Goal: Task Accomplishment & Management: Use online tool/utility

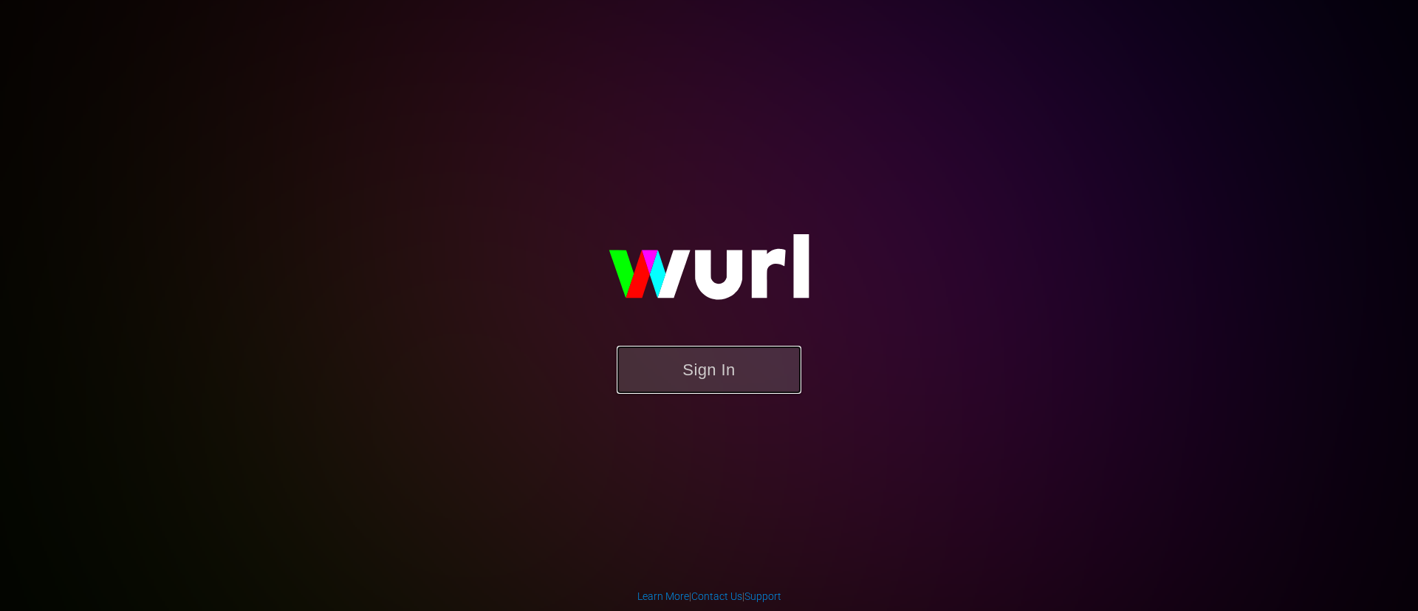
click at [688, 354] on button "Sign In" at bounding box center [709, 370] width 185 height 48
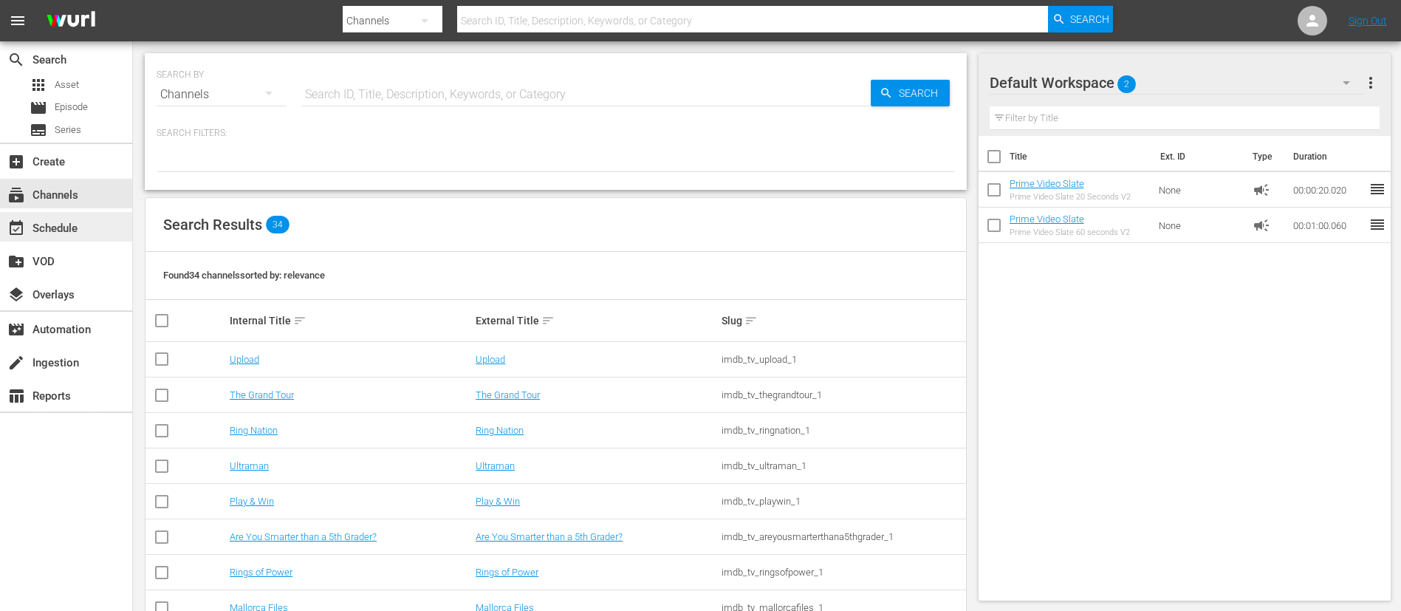
click at [66, 219] on div "event_available Schedule" at bounding box center [41, 225] width 83 height 13
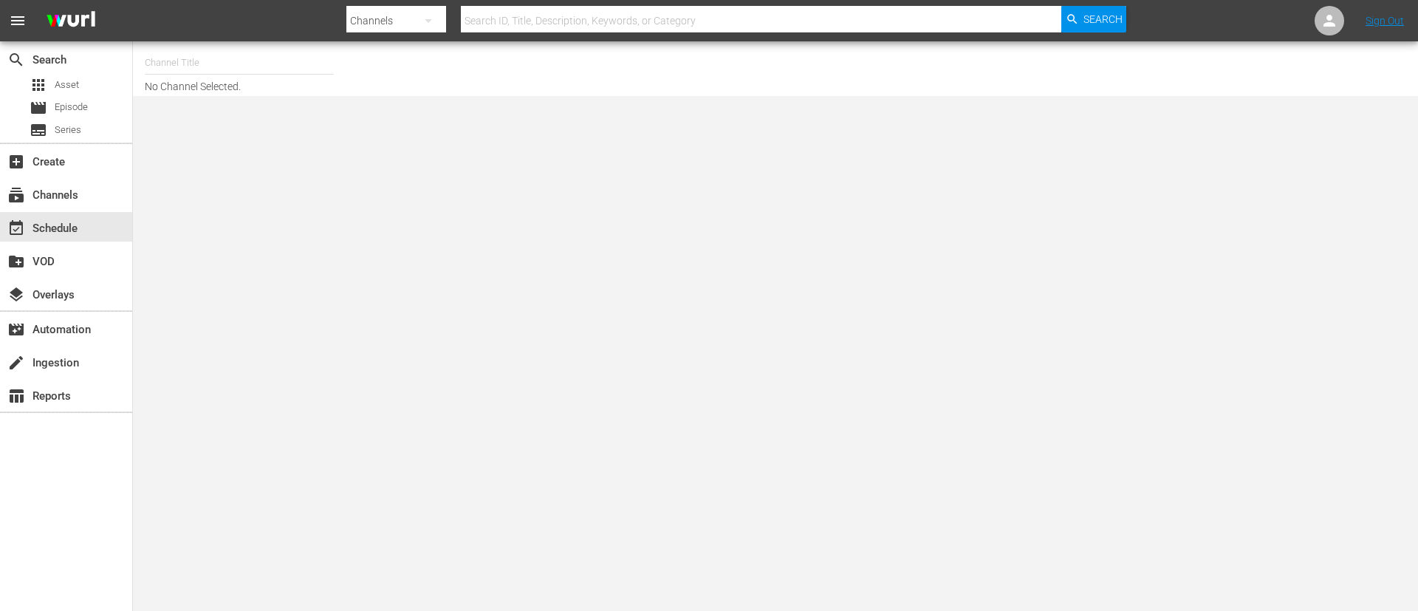
click at [261, 64] on input "text" at bounding box center [239, 62] width 189 height 35
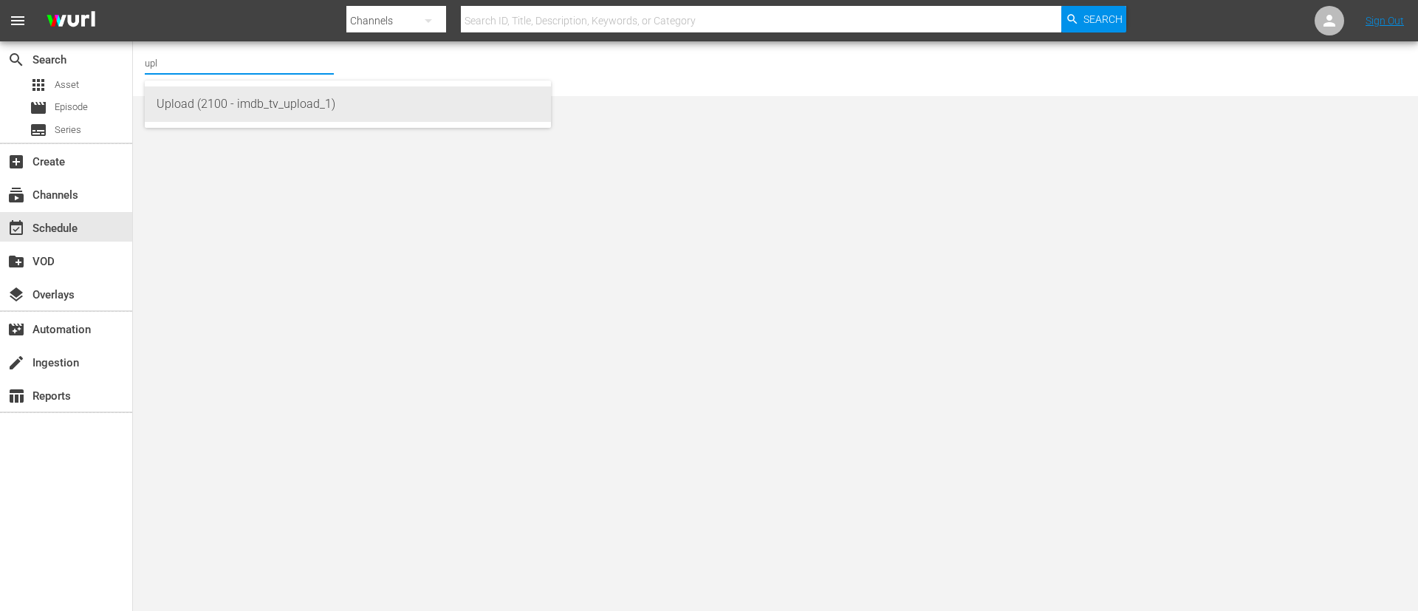
click at [247, 116] on div "Upload (2100 - imdb_tv_upload_1)" at bounding box center [348, 103] width 383 height 35
type input "Upload (2100 - imdb_tv_upload_1)"
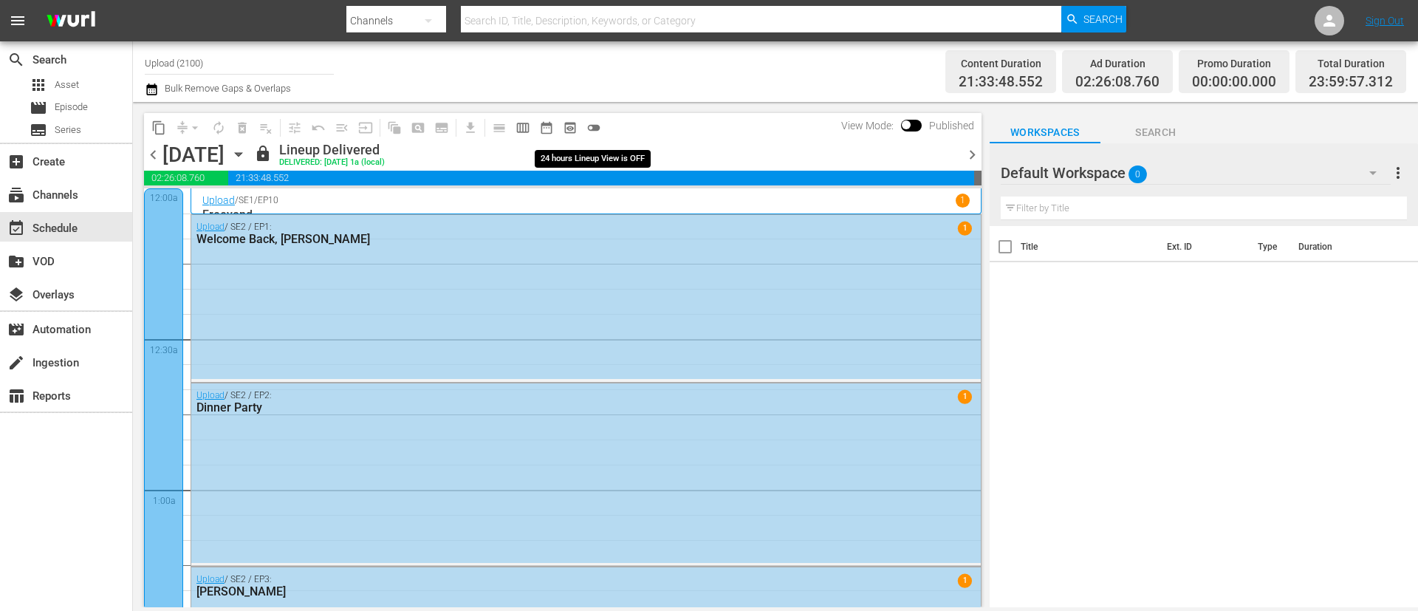
click at [593, 129] on span "toggle_off" at bounding box center [594, 127] width 15 height 15
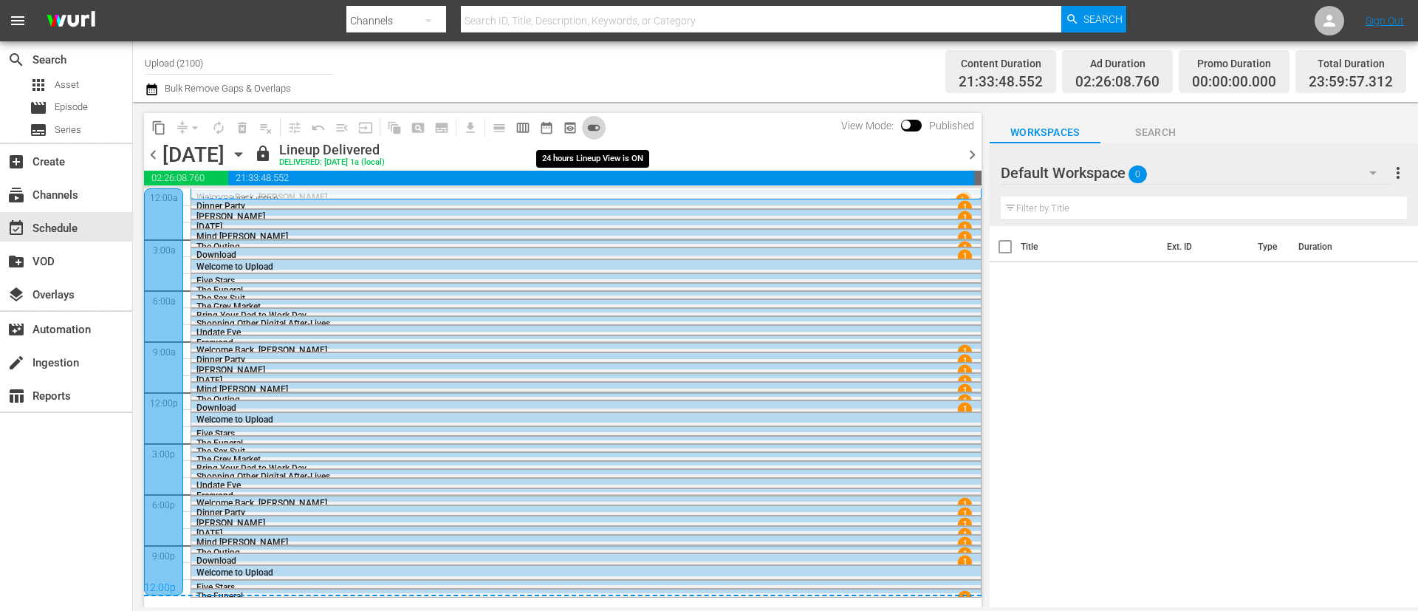
click at [593, 129] on span "toggle_on" at bounding box center [594, 127] width 15 height 15
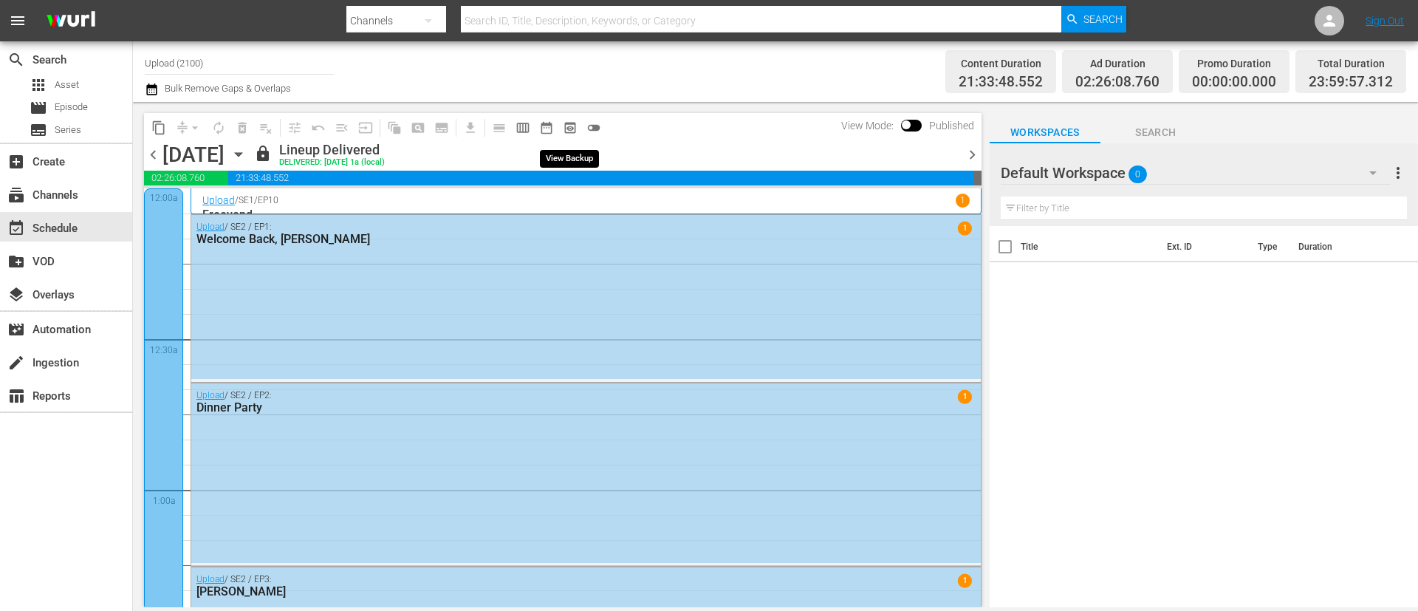
click at [567, 130] on span "preview_outlined" at bounding box center [570, 127] width 15 height 15
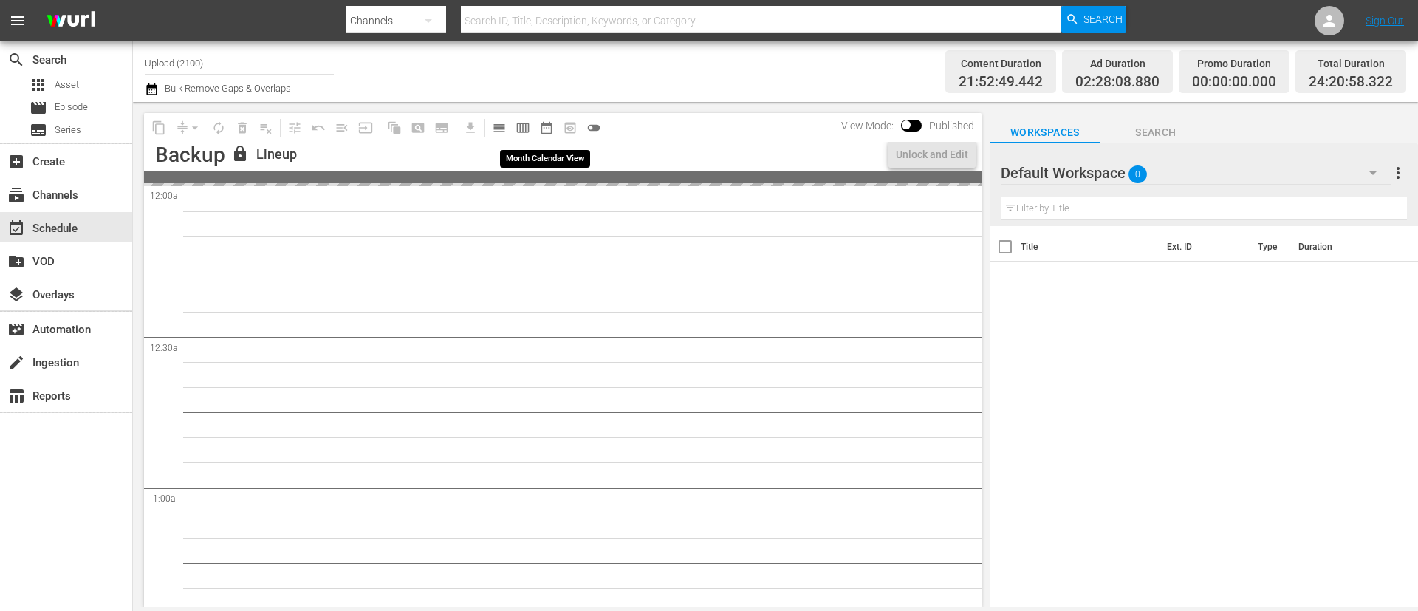
click at [550, 132] on span "date_range_outlined" at bounding box center [546, 127] width 15 height 15
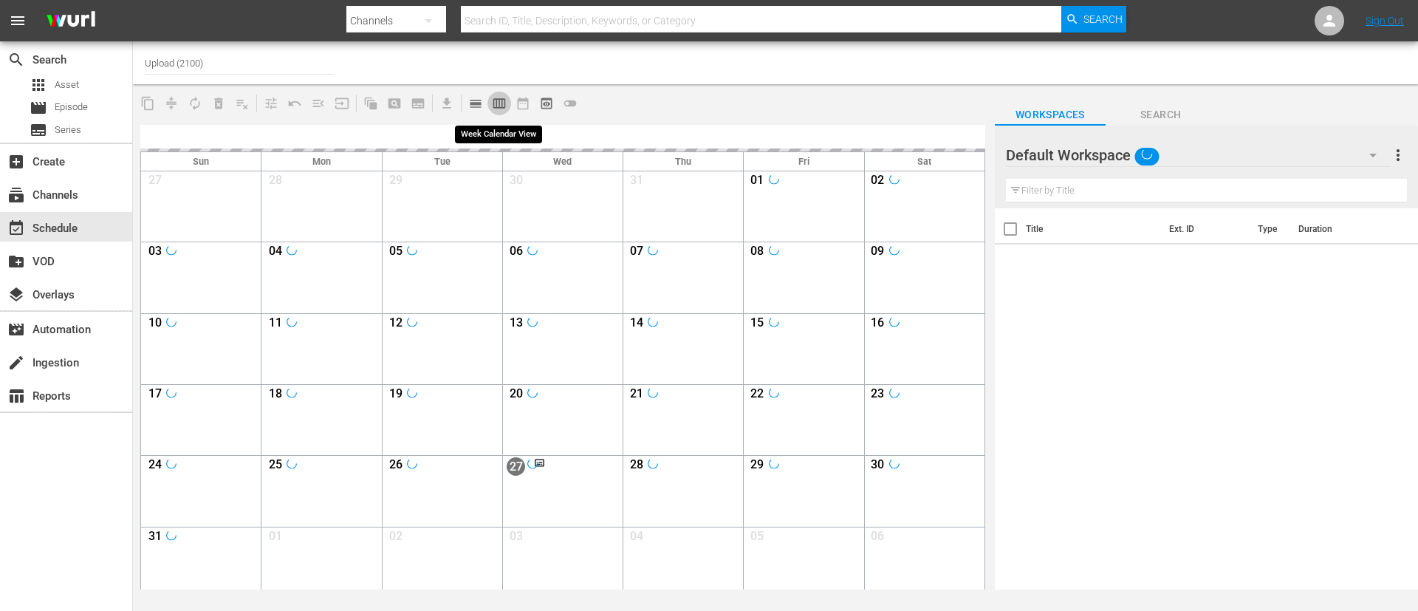
click at [500, 105] on span "calendar_view_week_outlined" at bounding box center [499, 103] width 15 height 15
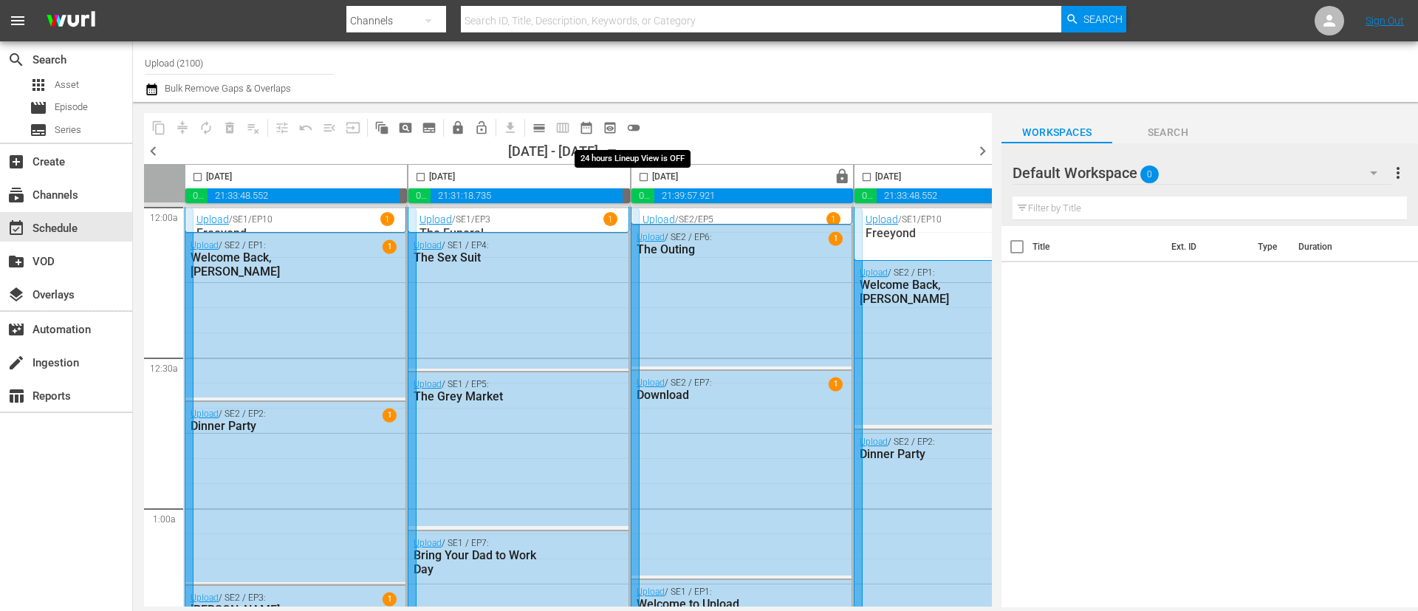
click at [634, 123] on span "toggle_off" at bounding box center [633, 127] width 15 height 15
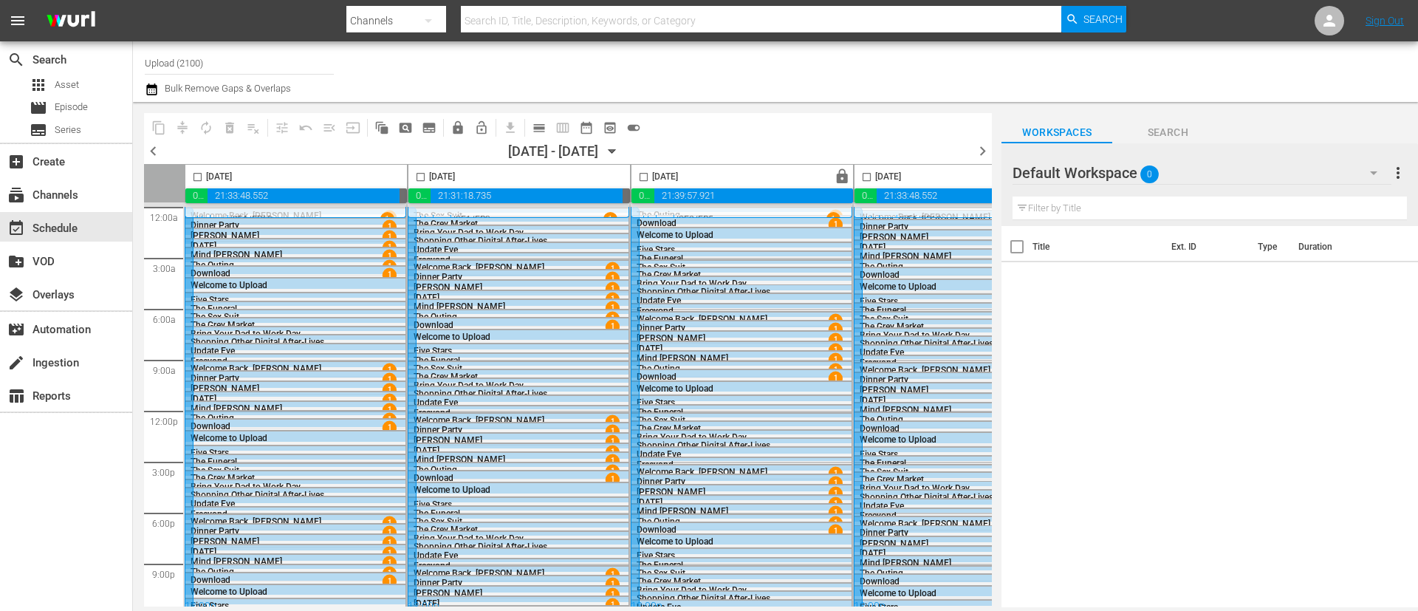
click at [635, 132] on span "toggle_on" at bounding box center [633, 127] width 15 height 15
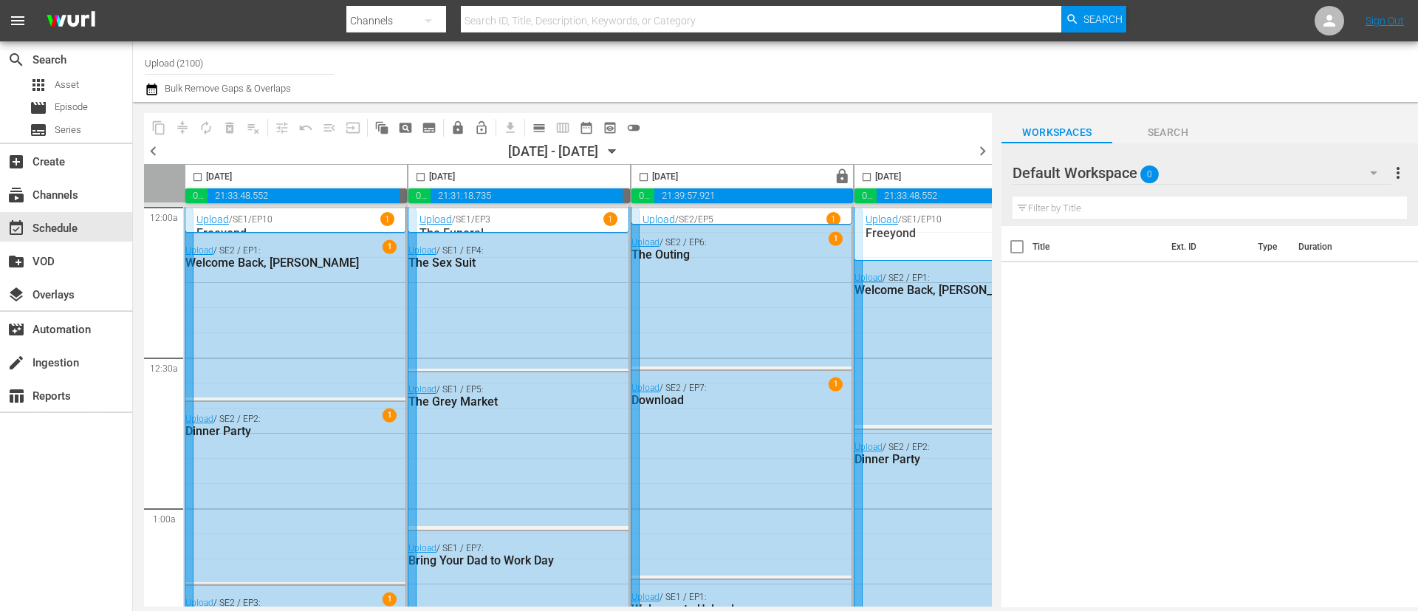
click at [638, 126] on span "toggle_off" at bounding box center [633, 127] width 15 height 15
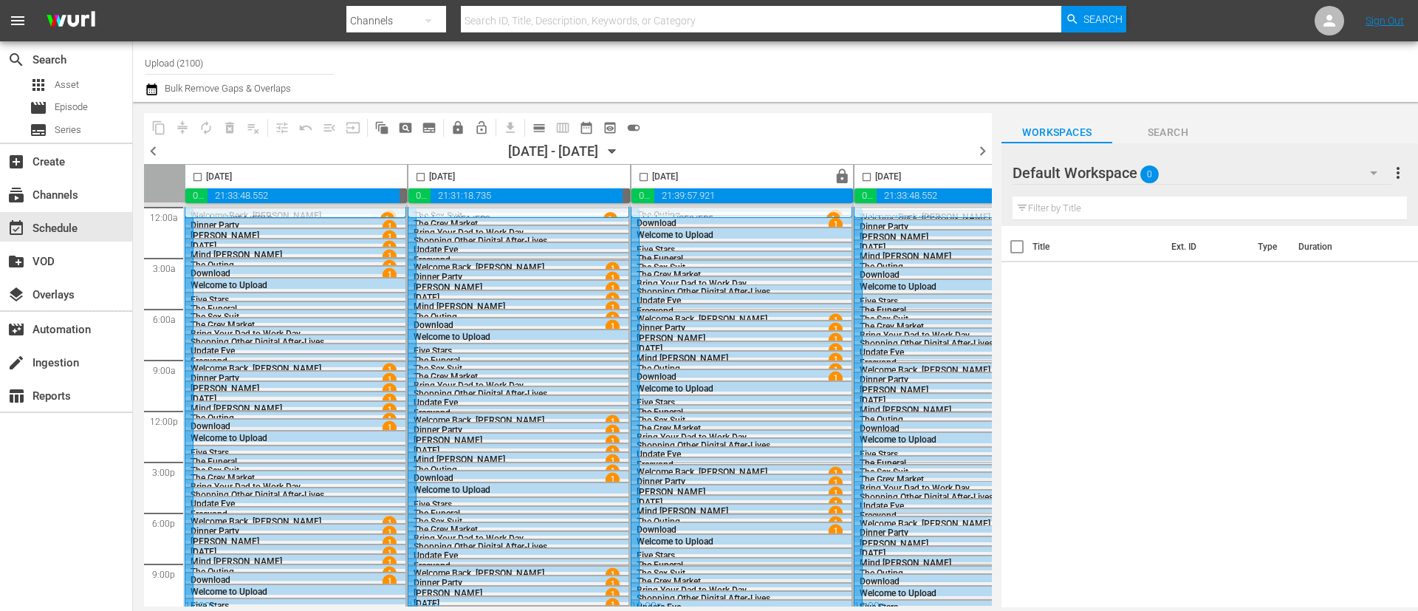
click at [624, 154] on div "[DATE] - 09/02/[DATE]" at bounding box center [566, 151] width 116 height 16
click at [621, 151] on icon "button" at bounding box center [612, 151] width 16 height 16
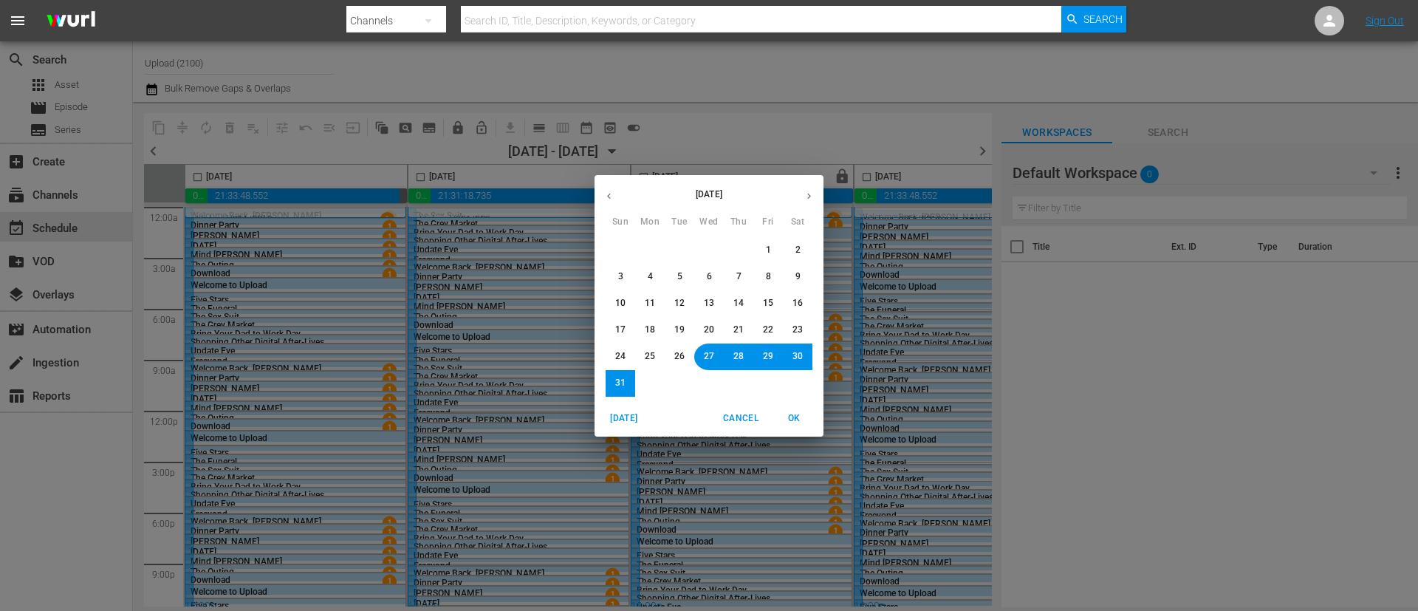
click at [802, 195] on button "button" at bounding box center [809, 196] width 29 height 29
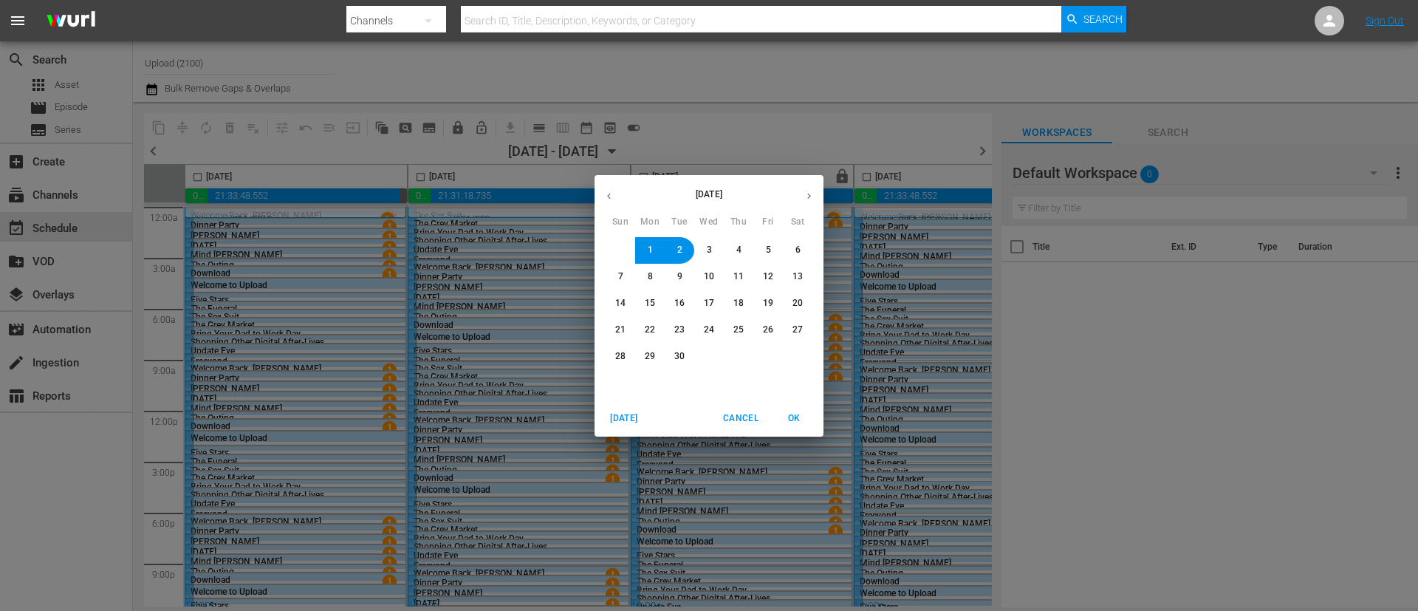
click at [646, 308] on span "15" at bounding box center [650, 303] width 10 height 13
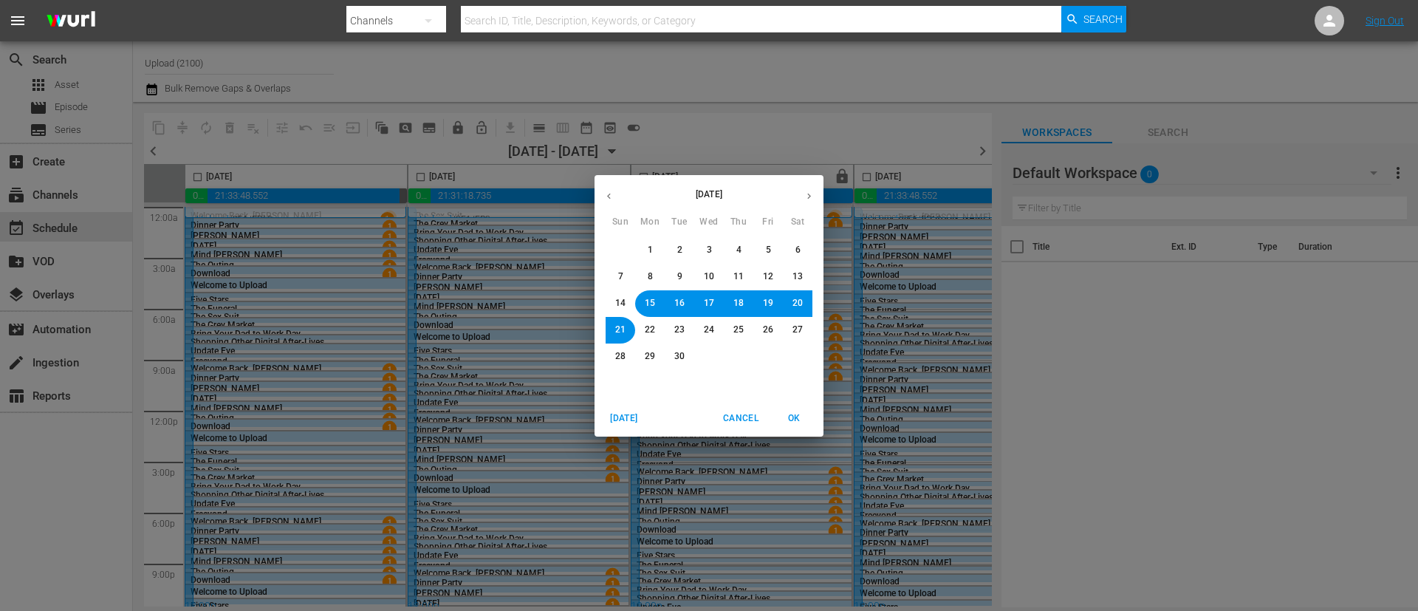
click at [797, 430] on div "[DATE] Cancel OK" at bounding box center [709, 418] width 229 height 36
drag, startPoint x: 794, startPoint y: 420, endPoint x: 1137, endPoint y: 381, distance: 344.9
click at [794, 420] on span "OK" at bounding box center [793, 419] width 35 height 16
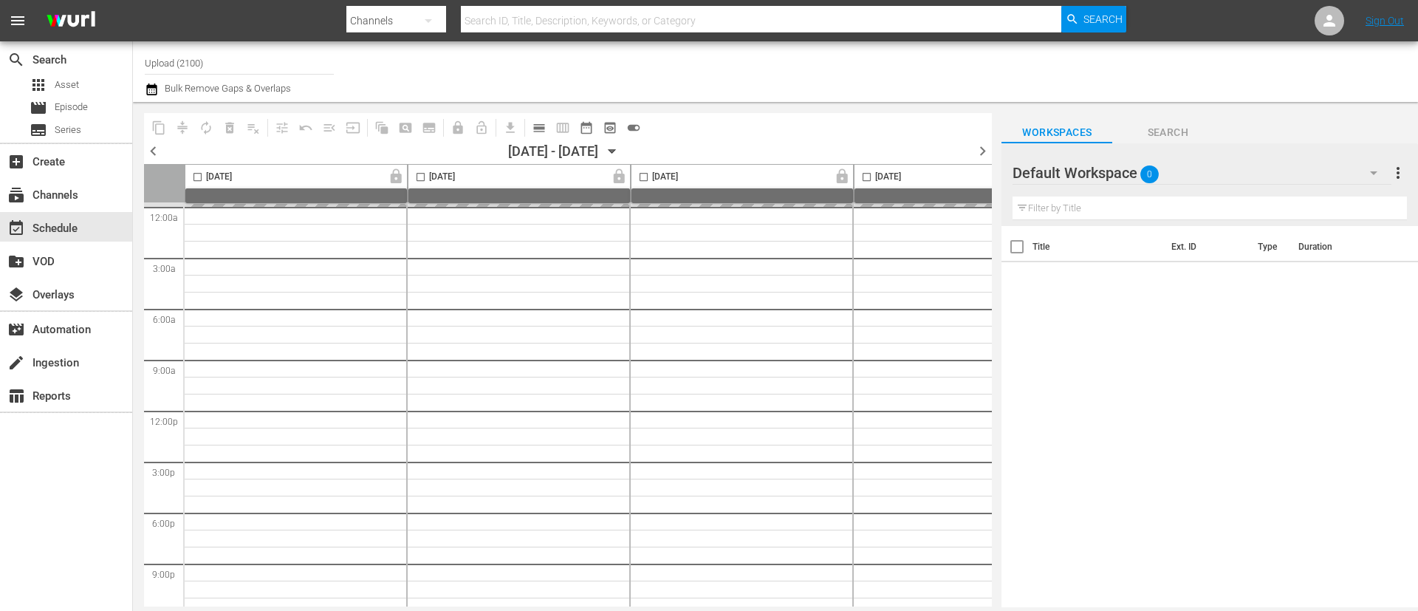
click at [633, 126] on span "toggle_on" at bounding box center [633, 127] width 15 height 15
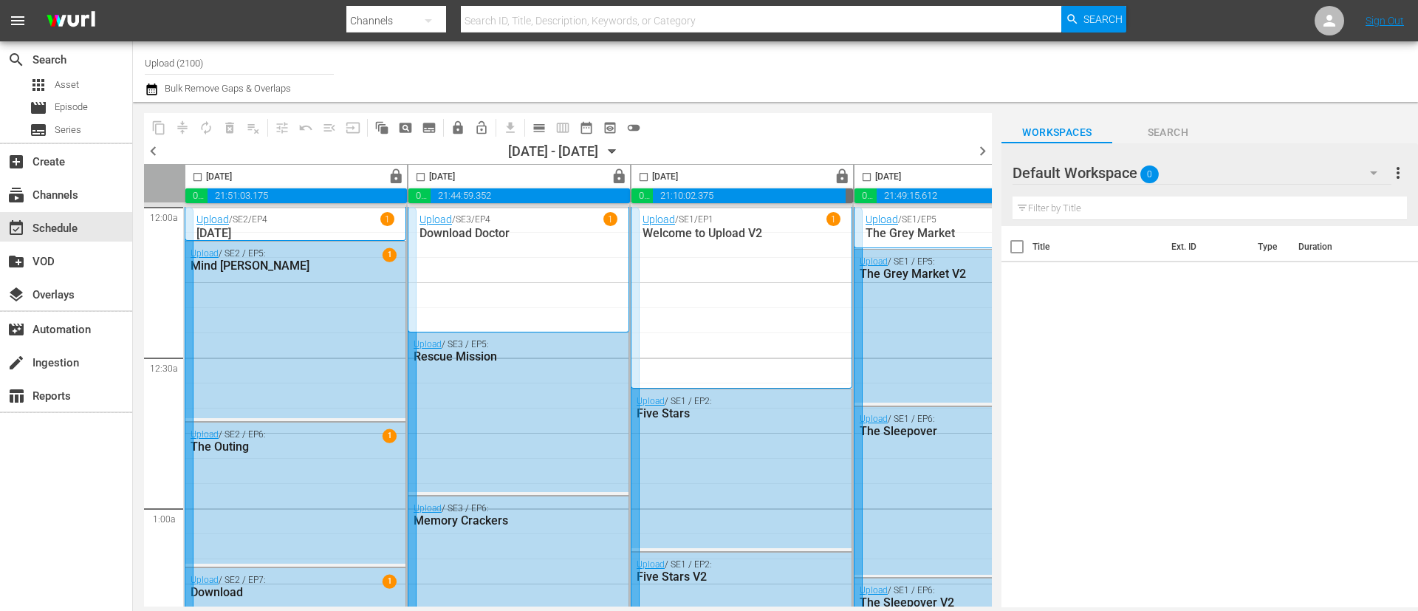
click at [621, 145] on icon "button" at bounding box center [612, 151] width 16 height 16
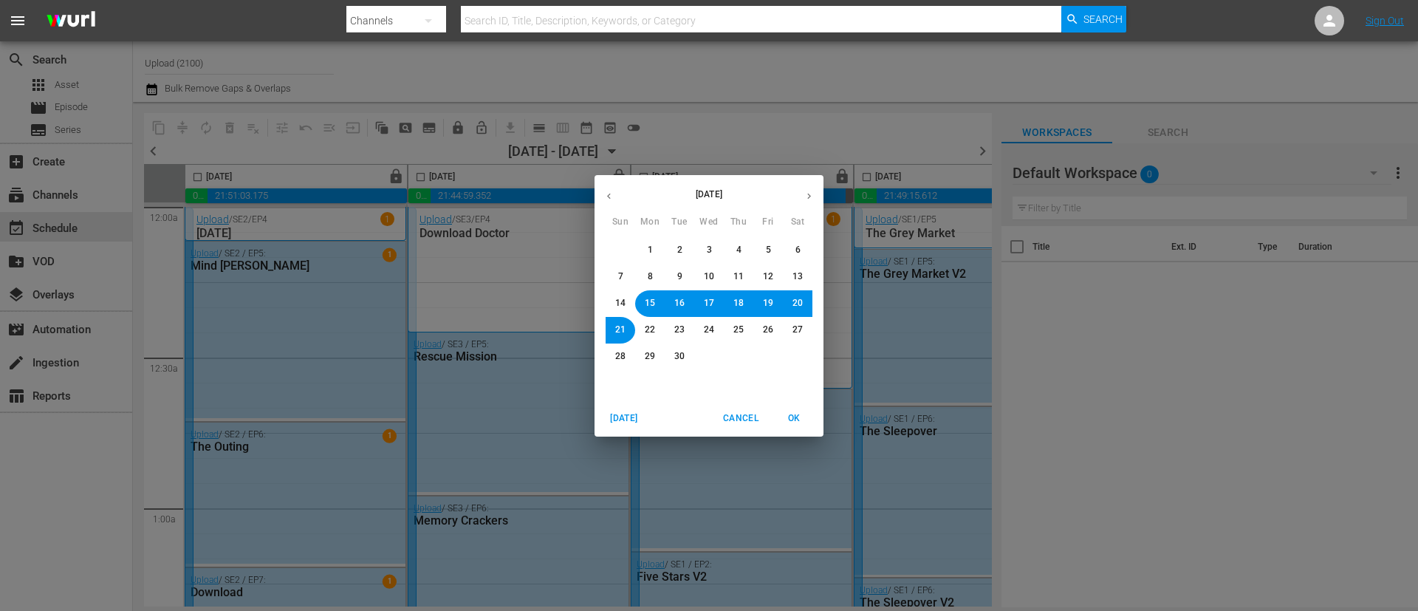
click at [810, 194] on icon "button" at bounding box center [809, 196] width 4 height 6
click at [710, 253] on span "1" at bounding box center [709, 250] width 5 height 13
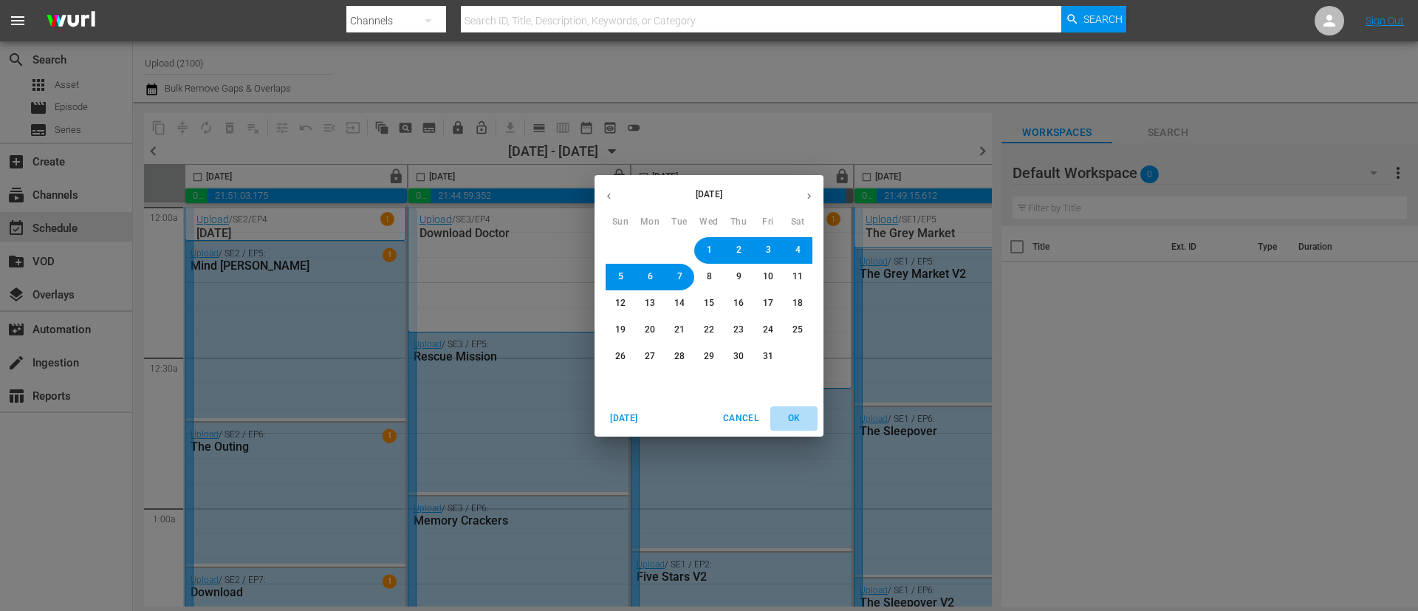
click at [796, 422] on span "OK" at bounding box center [793, 419] width 35 height 16
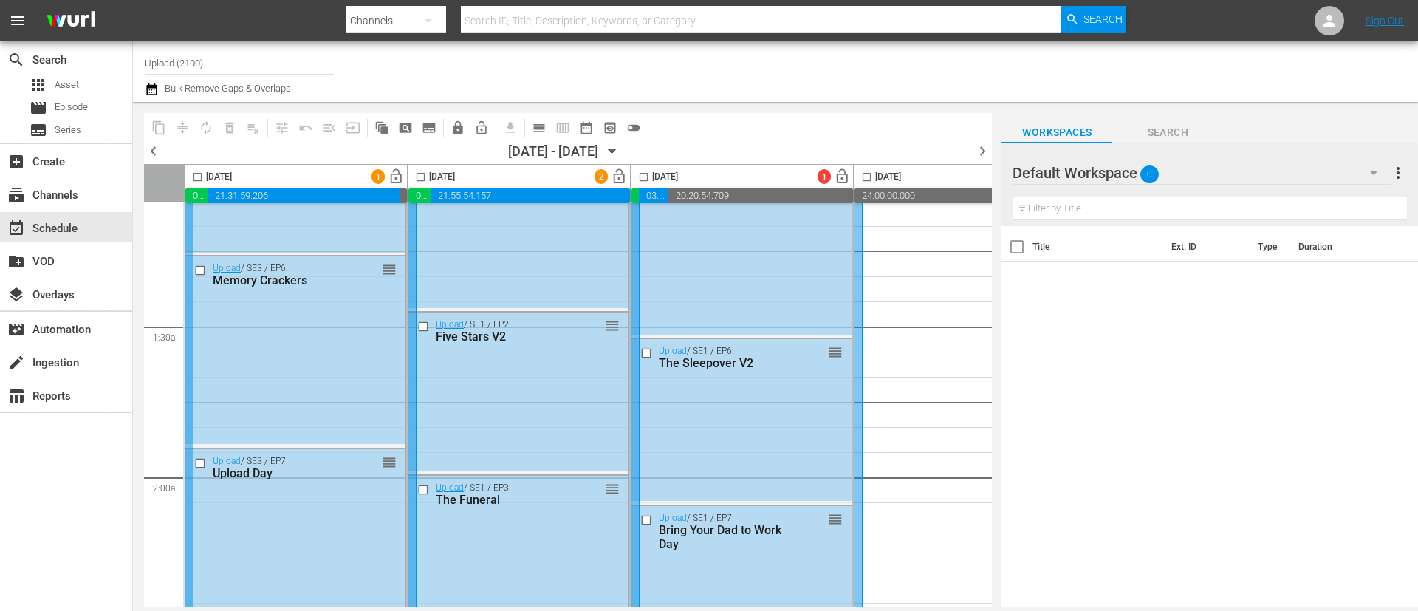
scroll to position [222, 0]
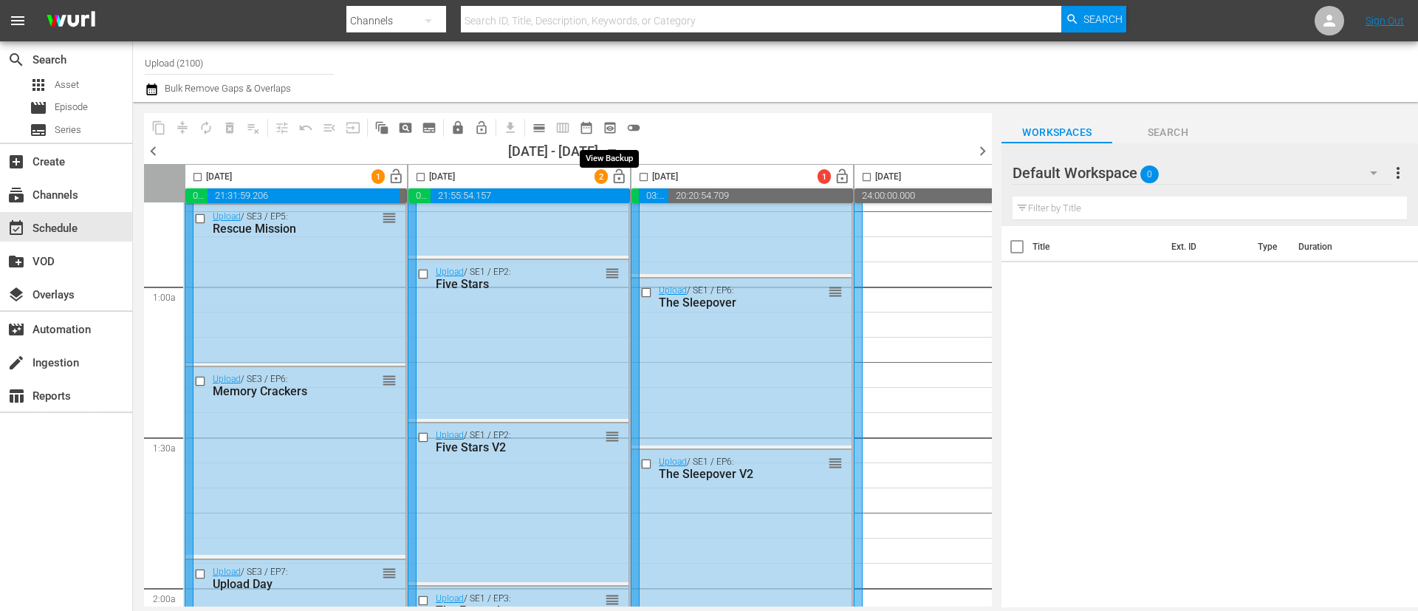
click at [604, 122] on span "preview_outlined" at bounding box center [610, 127] width 15 height 15
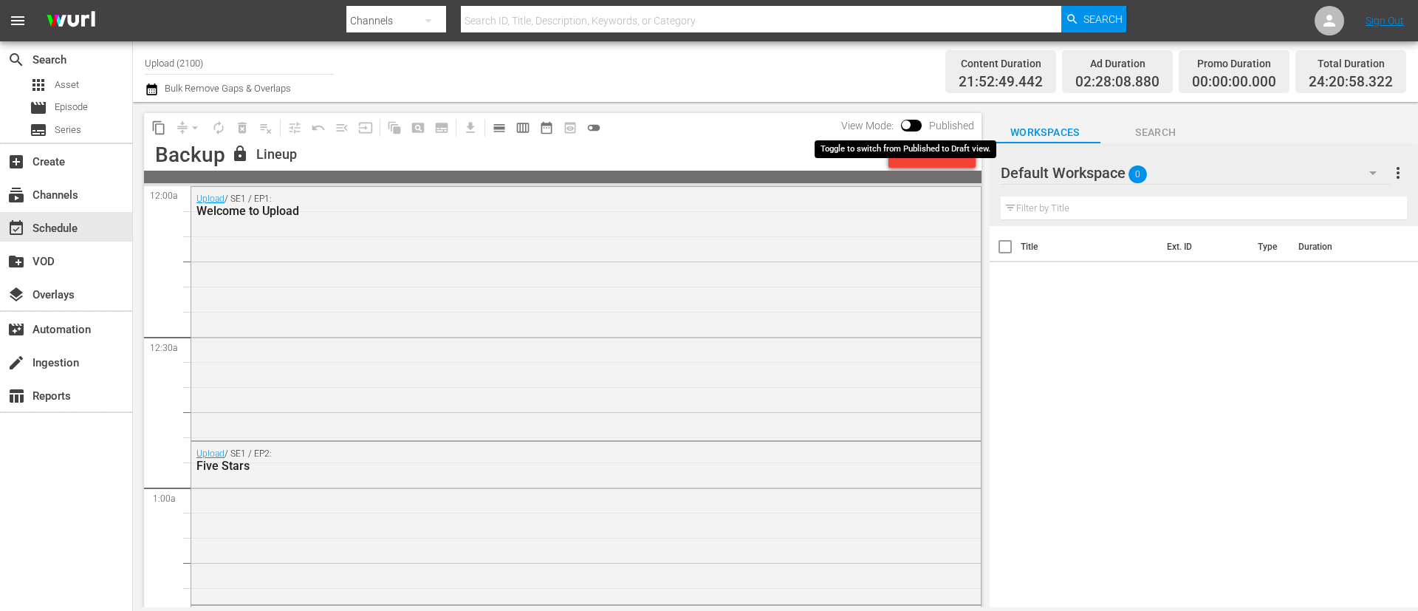
click at [909, 124] on input "checkbox" at bounding box center [906, 128] width 31 height 10
click at [918, 125] on input "checkbox" at bounding box center [923, 128] width 31 height 10
checkbox input "false"
click at [525, 126] on span "calendar_view_week_outlined" at bounding box center [523, 127] width 15 height 15
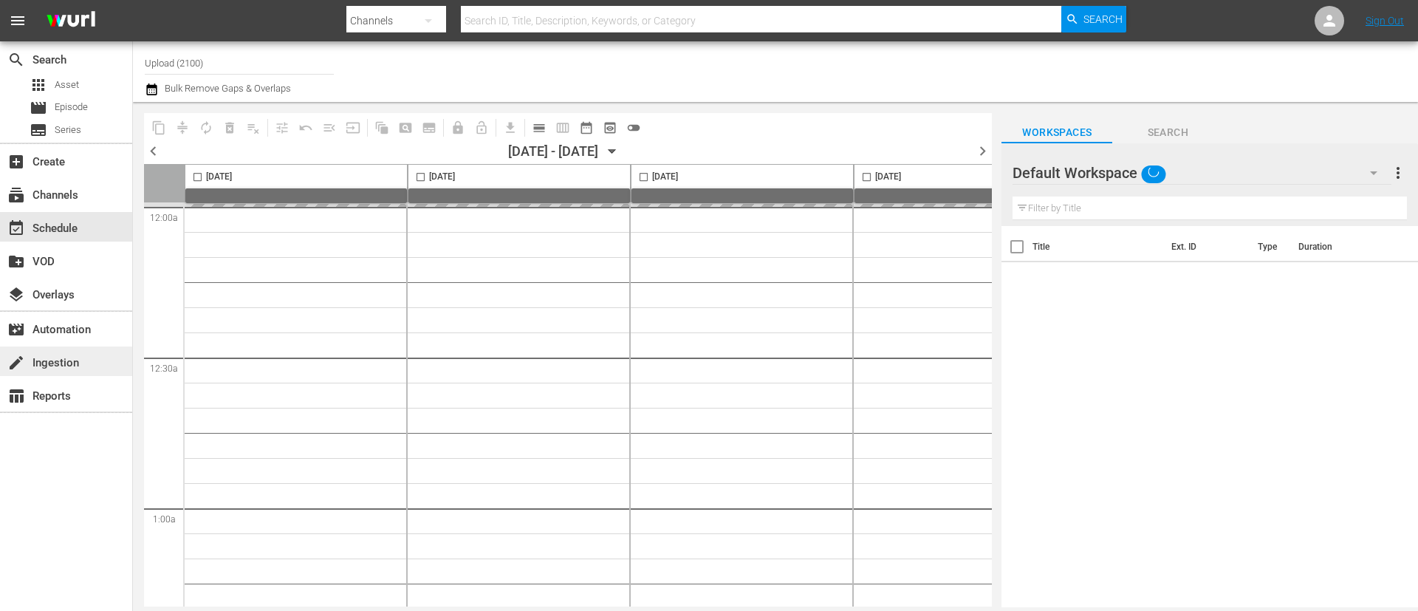
click at [55, 361] on div "create Ingestion" at bounding box center [41, 360] width 83 height 13
